Goal: Task Accomplishment & Management: Manage account settings

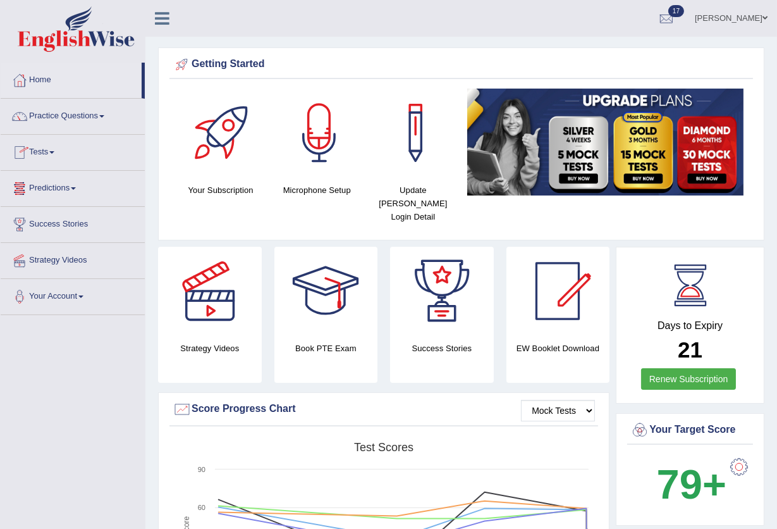
click at [52, 154] on link "Tests" at bounding box center [73, 151] width 144 height 32
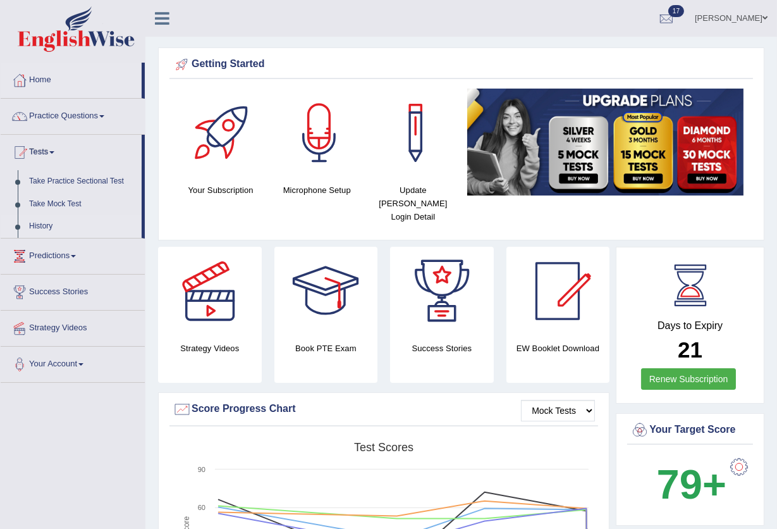
click at [33, 218] on link "History" at bounding box center [82, 226] width 118 height 23
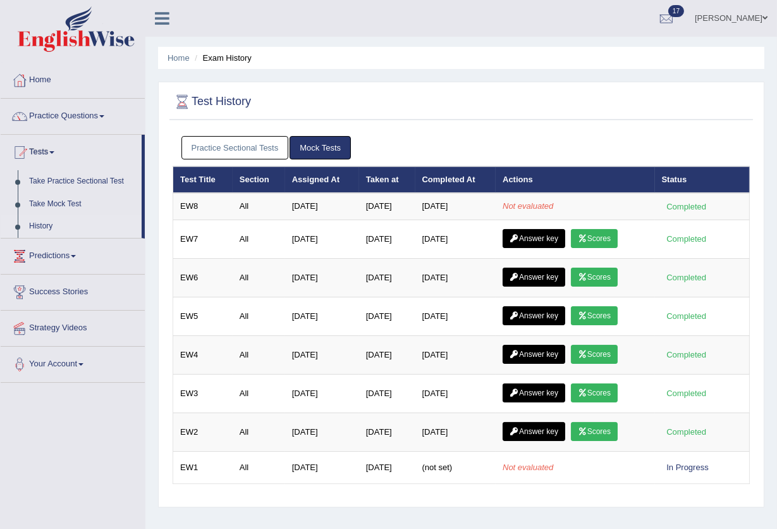
click at [734, 23] on link "Ravi Kumar Chanapathi" at bounding box center [731, 16] width 92 height 33
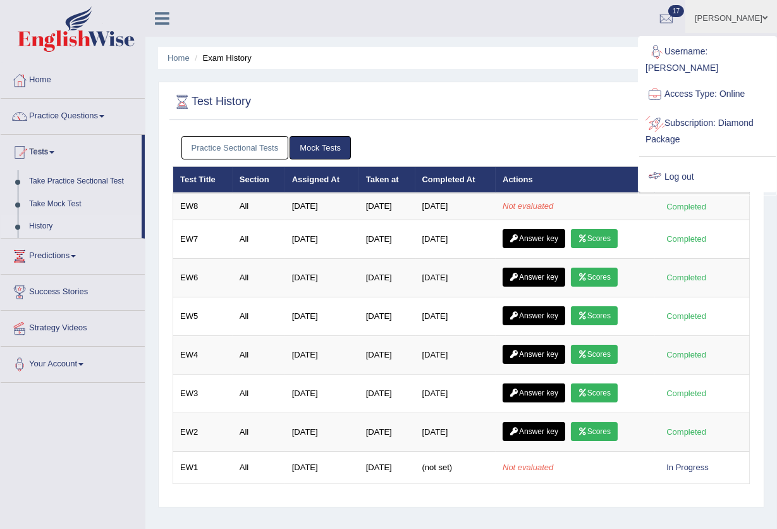
click at [661, 168] on div at bounding box center [655, 177] width 19 height 19
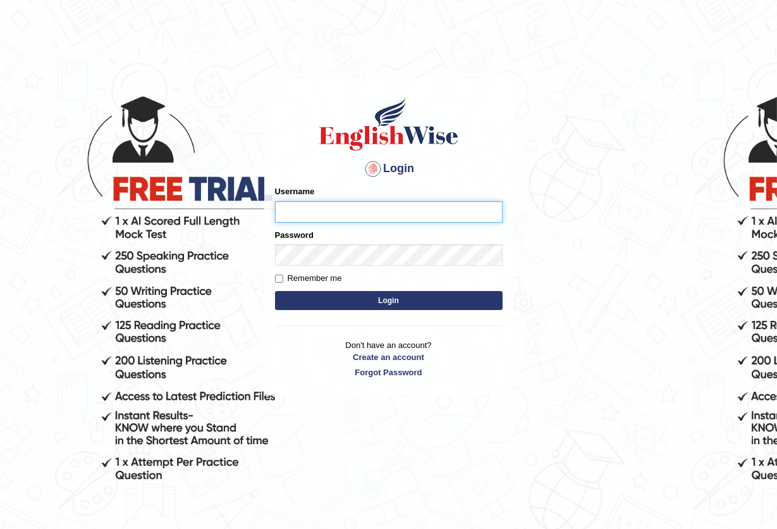
click at [295, 209] on input "Username" at bounding box center [389, 212] width 228 height 22
type input "ravichanapathi_parramatta"
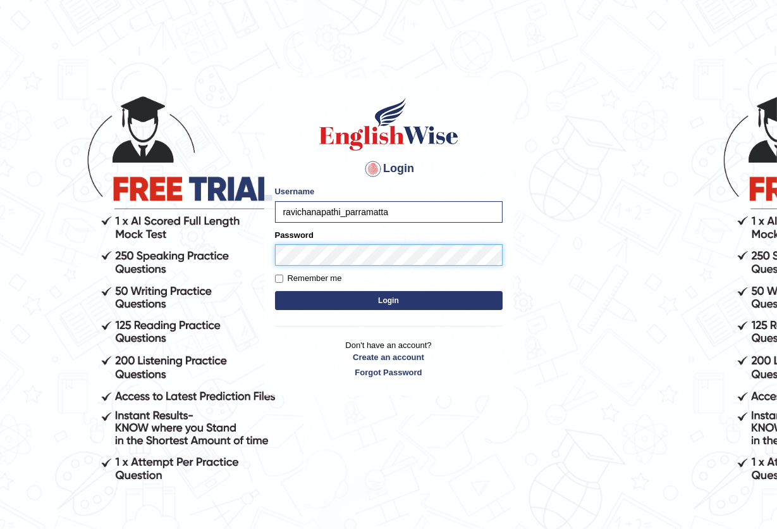
click at [275, 291] on button "Login" at bounding box center [389, 300] width 228 height 19
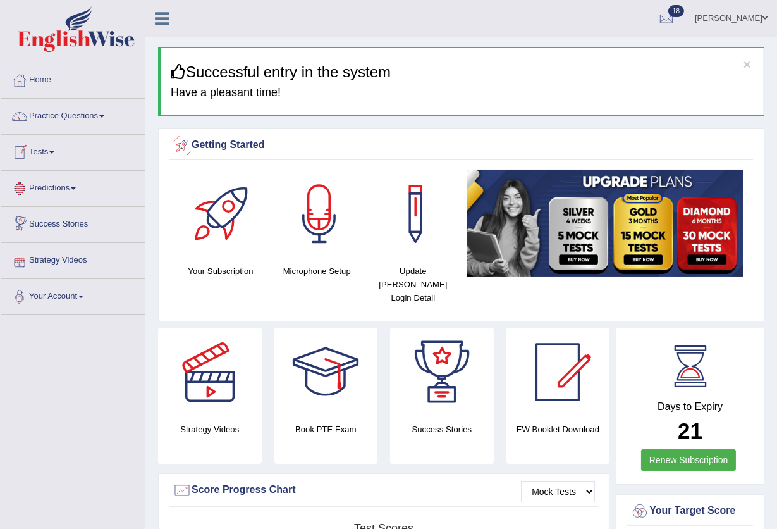
click at [42, 152] on link "Tests" at bounding box center [73, 151] width 144 height 32
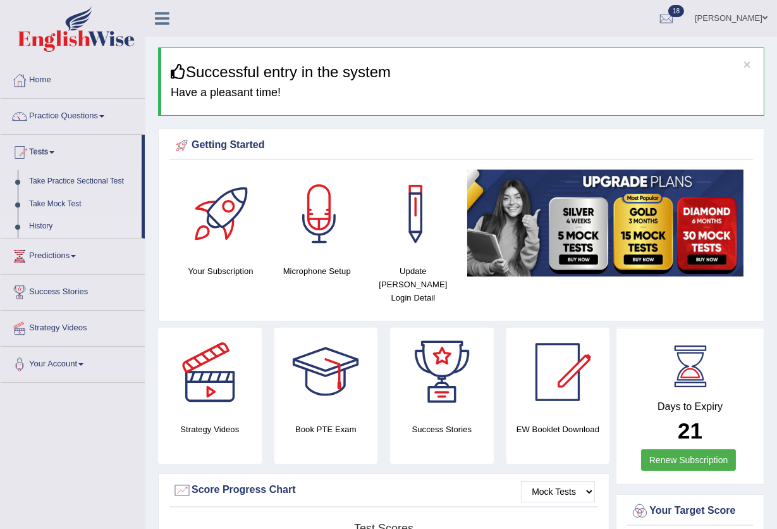
click at [49, 223] on link "History" at bounding box center [82, 226] width 118 height 23
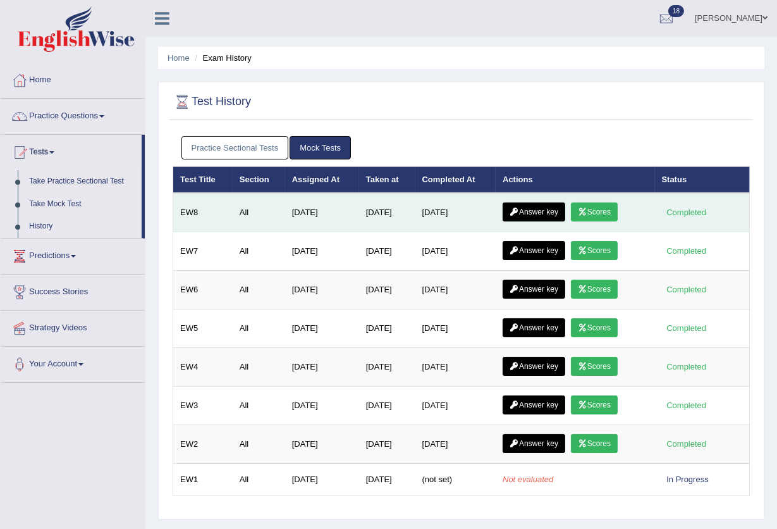
click at [596, 216] on link "Scores" at bounding box center [594, 211] width 47 height 19
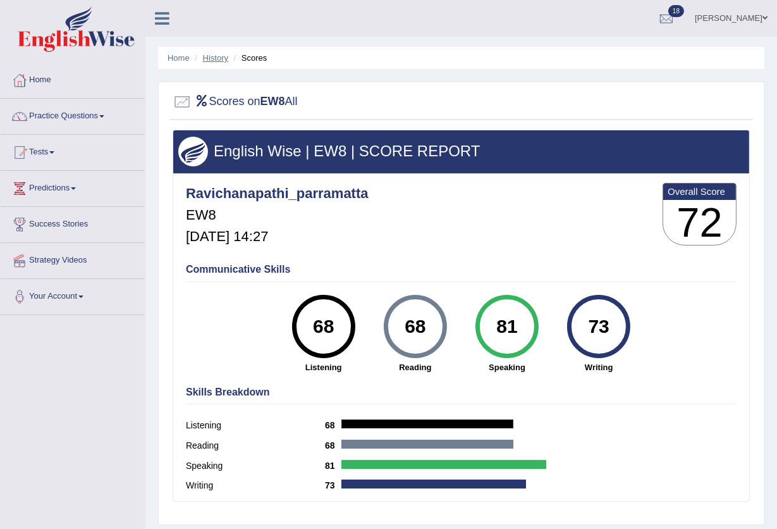
click at [222, 56] on link "History" at bounding box center [215, 57] width 25 height 9
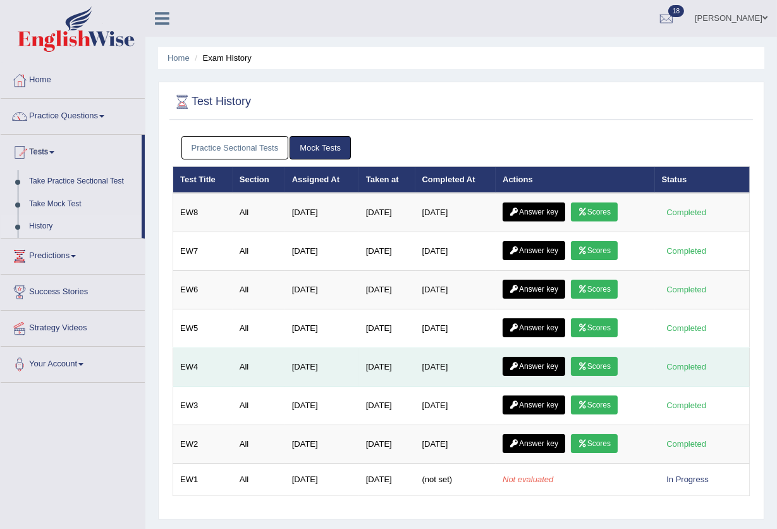
click at [614, 366] on link "Scores" at bounding box center [594, 366] width 47 height 19
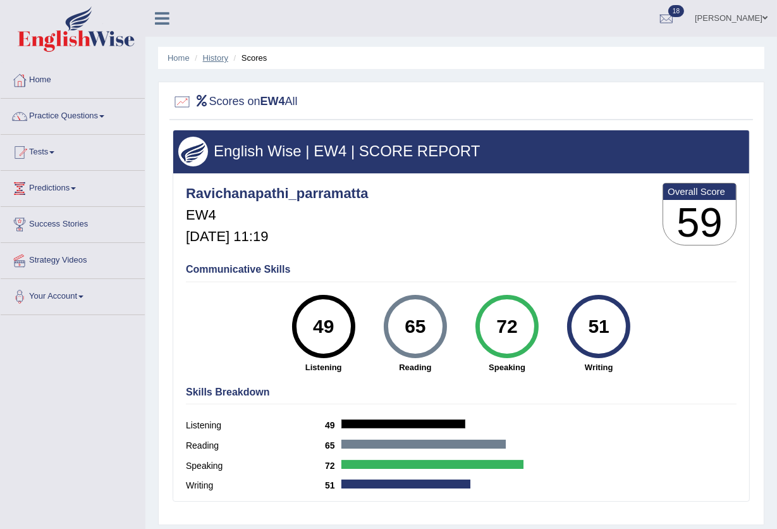
click at [219, 60] on link "History" at bounding box center [215, 57] width 25 height 9
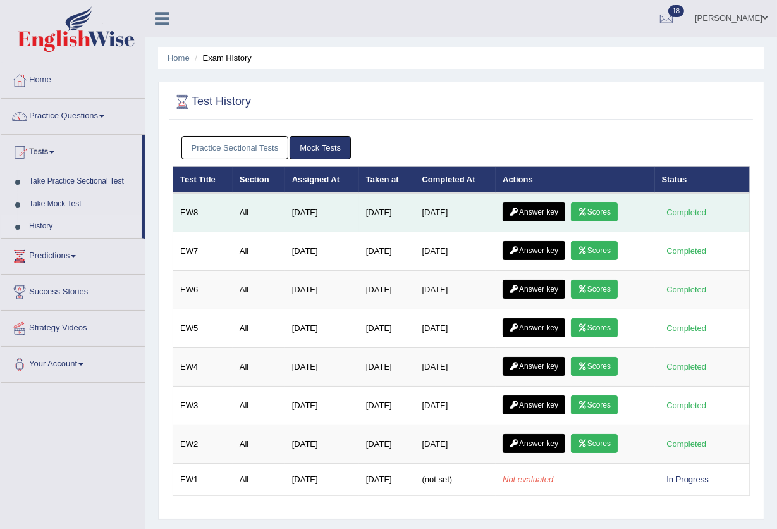
click at [595, 212] on link "Scores" at bounding box center [594, 211] width 47 height 19
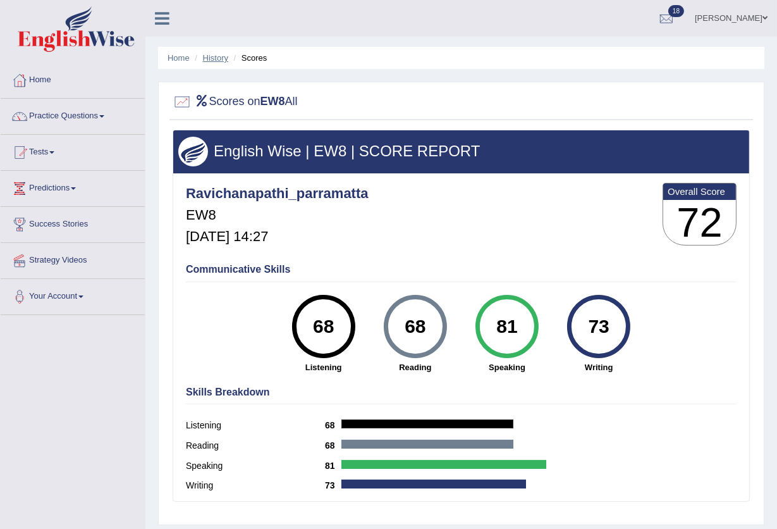
click at [222, 61] on link "History" at bounding box center [215, 57] width 25 height 9
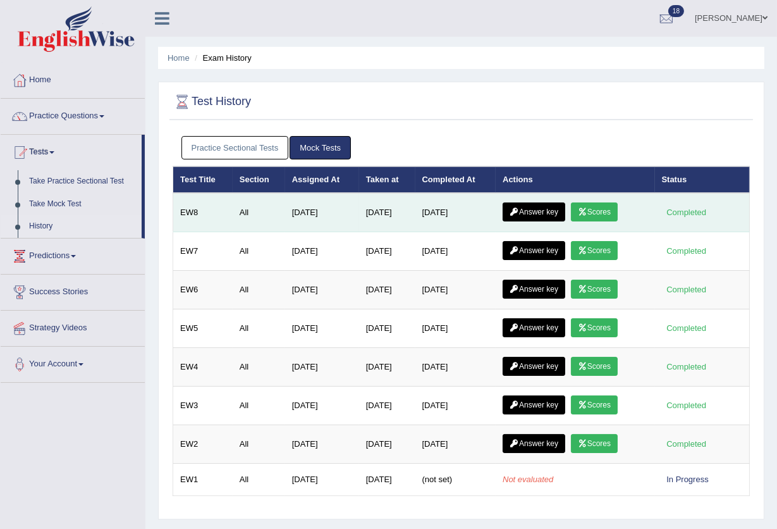
click at [539, 207] on link "Answer key" at bounding box center [534, 211] width 63 height 19
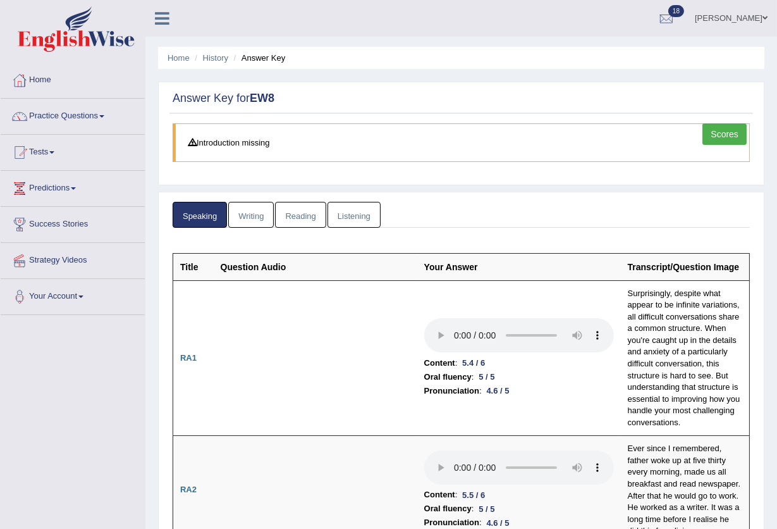
click at [241, 216] on link "Writing" at bounding box center [251, 215] width 46 height 26
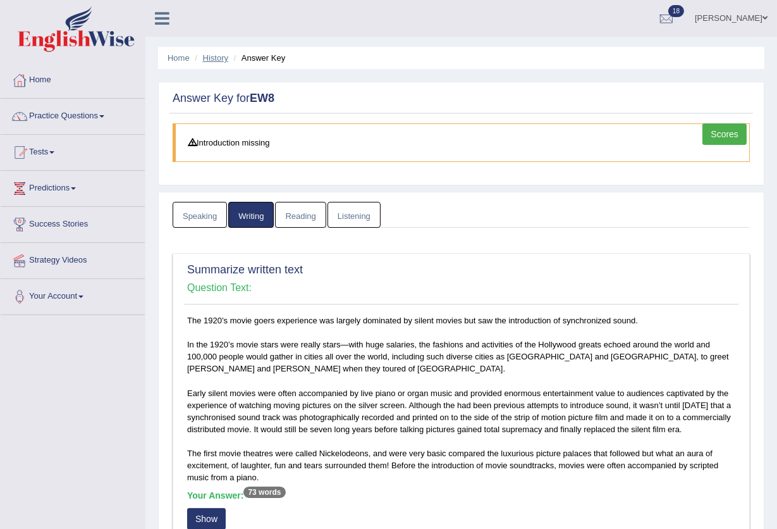
click at [208, 56] on link "History" at bounding box center [215, 57] width 25 height 9
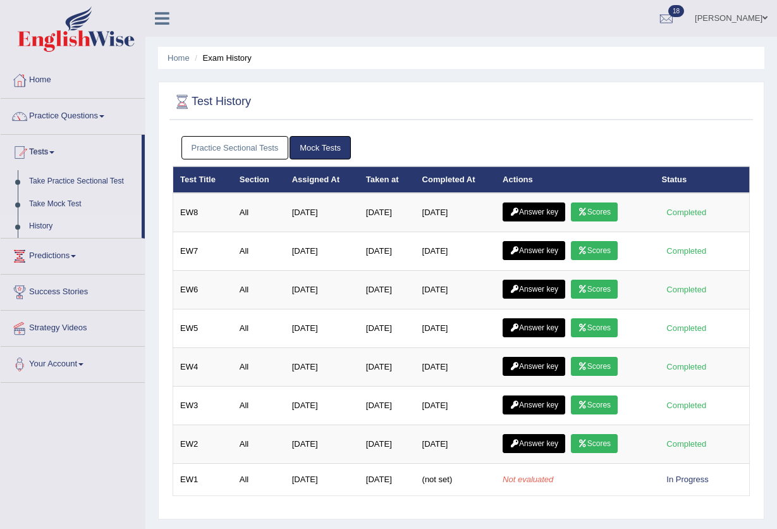
click at [531, 220] on link "Answer key" at bounding box center [534, 211] width 63 height 19
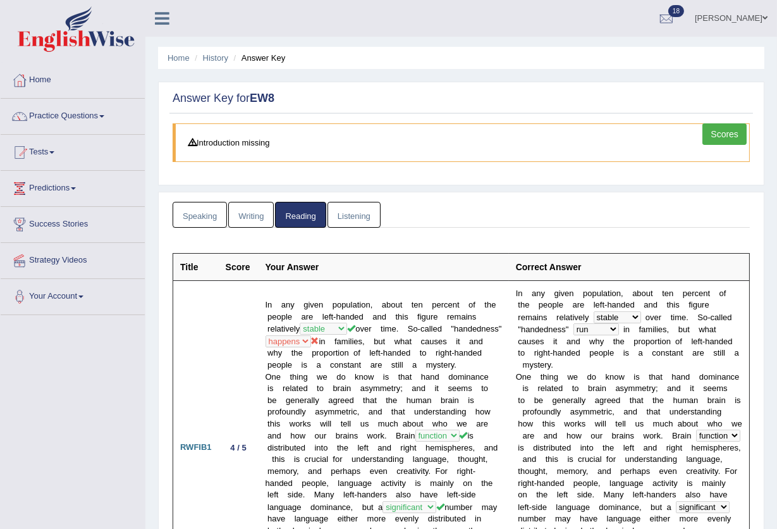
click at [351, 218] on link "Listening" at bounding box center [354, 215] width 53 height 26
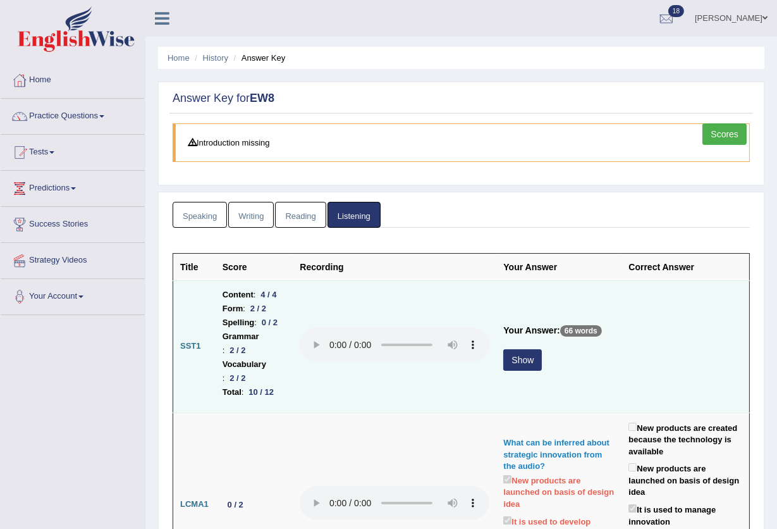
click at [514, 371] on button "Show" at bounding box center [522, 360] width 39 height 22
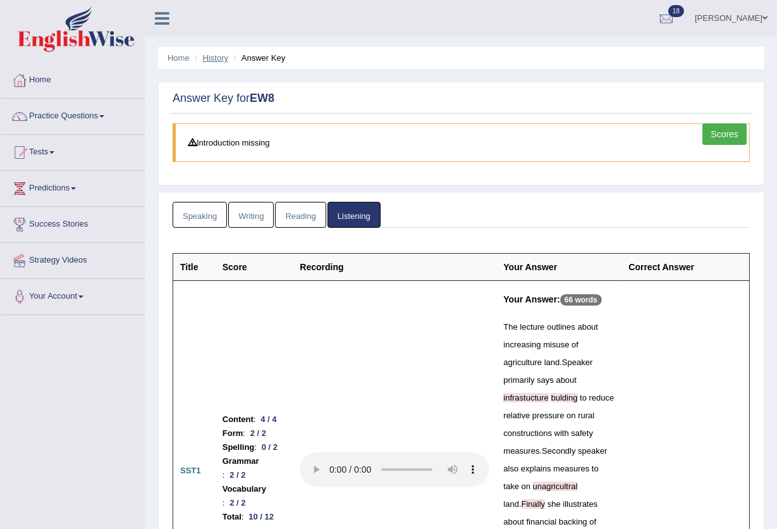
click at [218, 58] on link "History" at bounding box center [215, 57] width 25 height 9
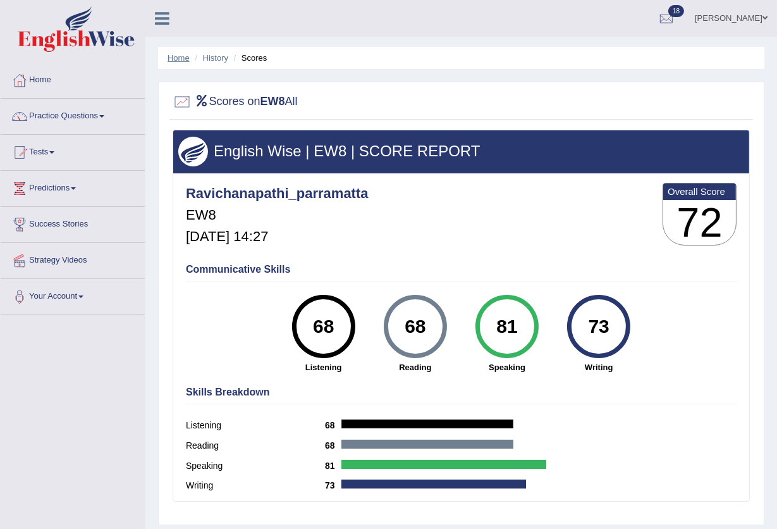
click at [168, 56] on link "Home" at bounding box center [179, 57] width 22 height 9
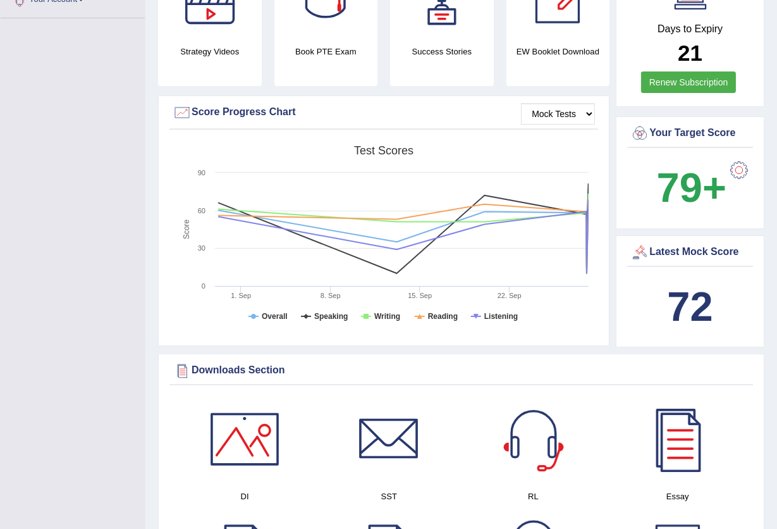
drag, startPoint x: 514, startPoint y: 281, endPoint x: 274, endPoint y: 271, distance: 240.5
click at [274, 271] on icon "Created with Highcharts 7.1.2 Score Test scores Overall Speaking Writing Readin…" at bounding box center [384, 237] width 422 height 196
click at [591, 103] on select "Mock Tests" at bounding box center [558, 114] width 74 height 22
click at [598, 297] on div "Created with Highcharts 7.1.2 Score Test scores Overall Speaking Writing Readin…" at bounding box center [383, 239] width 429 height 200
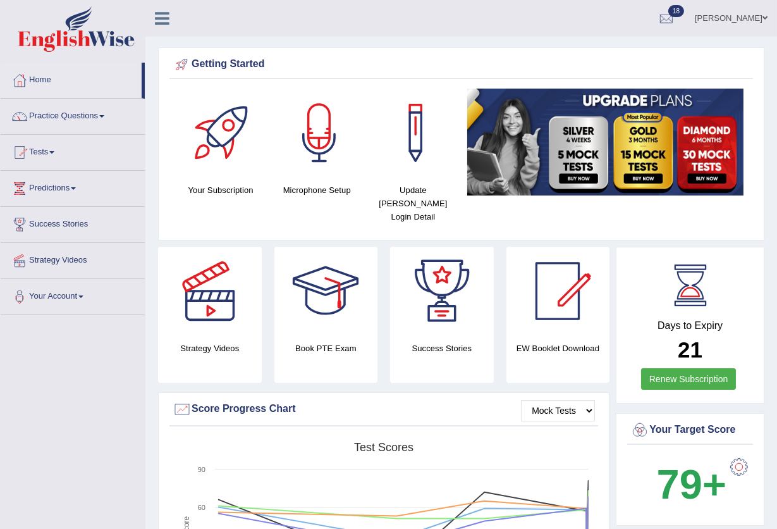
click at [747, 19] on link "Ravi Kumar Chanapathi" at bounding box center [731, 16] width 92 height 33
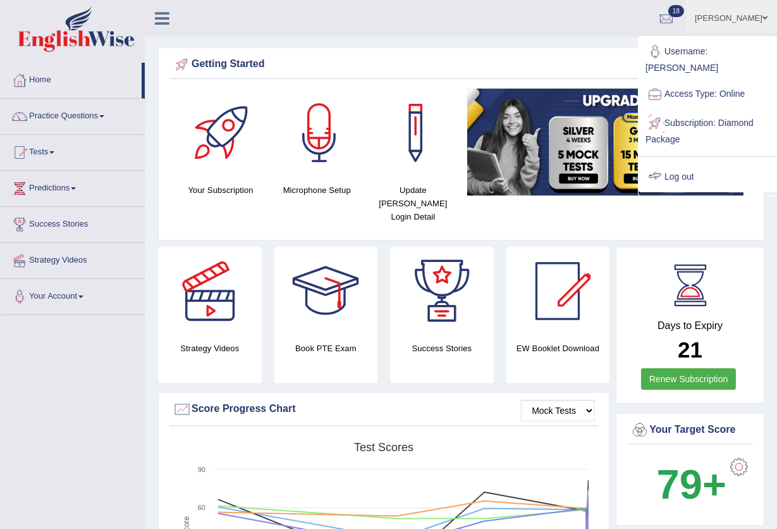
click at [690, 178] on link "Log out" at bounding box center [707, 177] width 137 height 29
